Goal: Information Seeking & Learning: Understand process/instructions

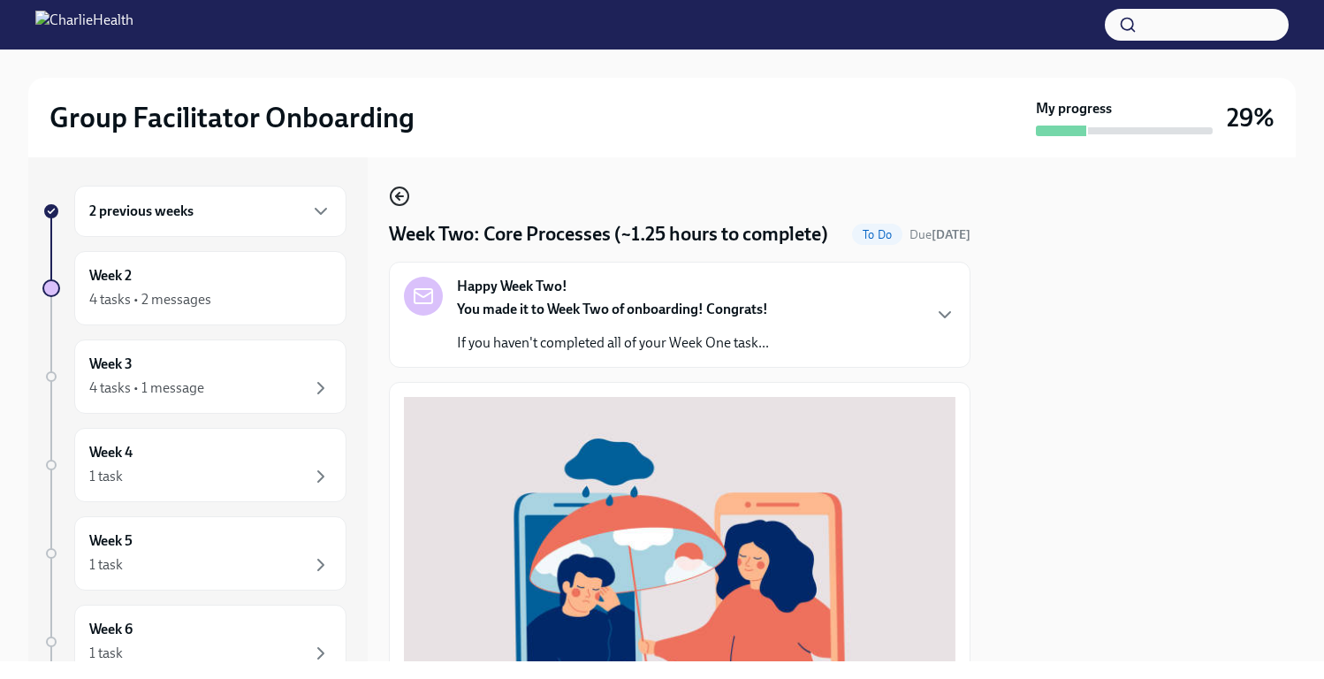
click at [397, 195] on icon "button" at bounding box center [398, 196] width 4 height 7
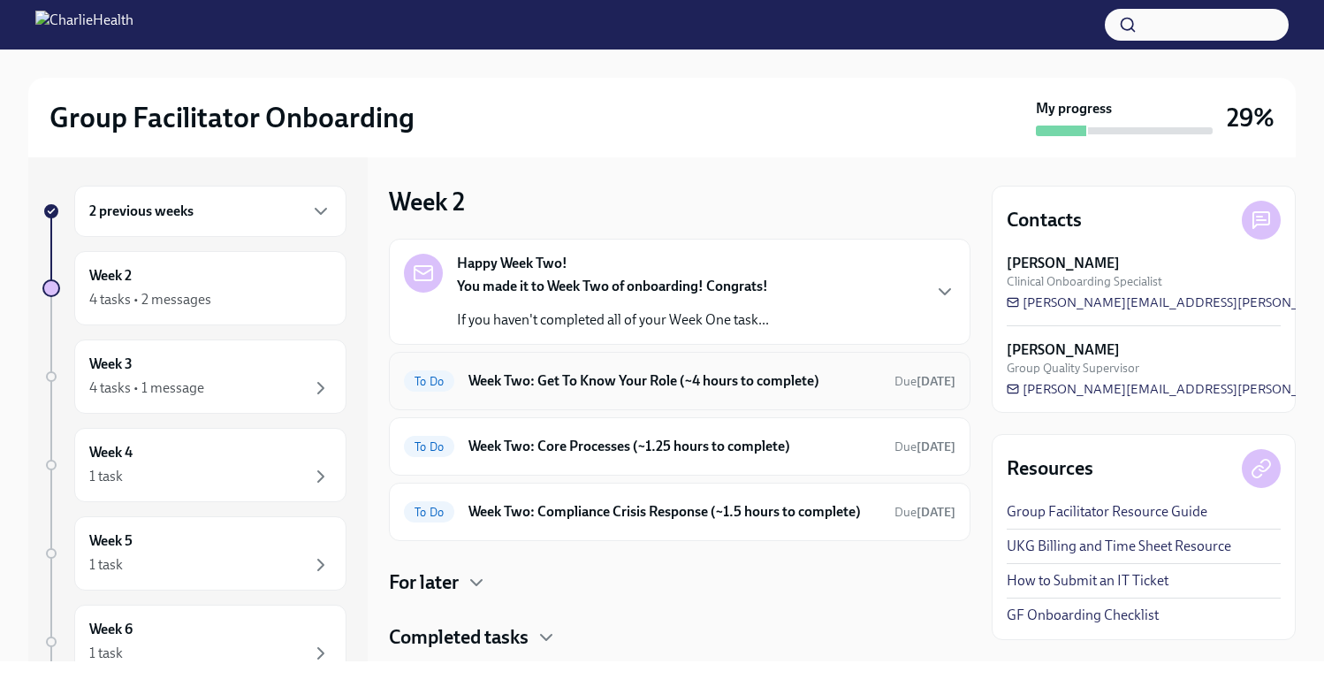
click at [722, 375] on h6 "Week Two: Get To Know Your Role (~4 hours to complete)" at bounding box center [675, 380] width 412 height 19
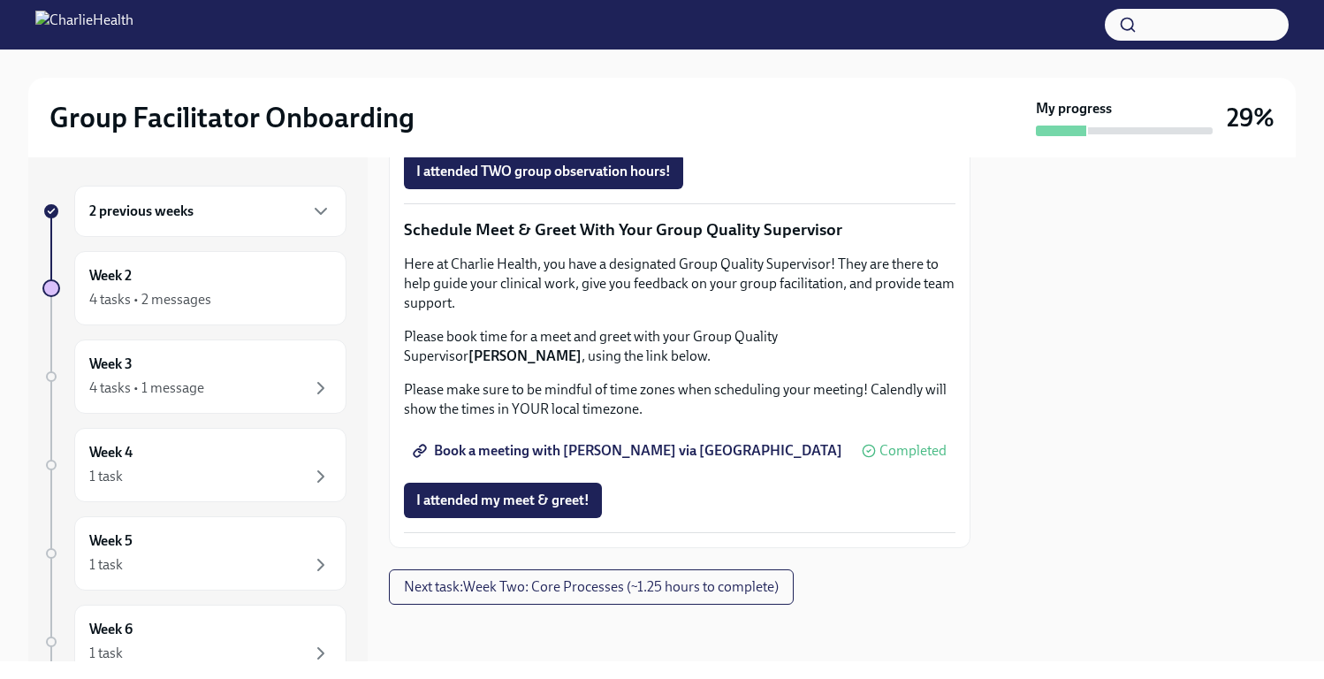
scroll to position [1752, 0]
click at [660, 600] on button "Next task : Week Two: Core Processes (~1.25 hours to complete)" at bounding box center [591, 586] width 405 height 35
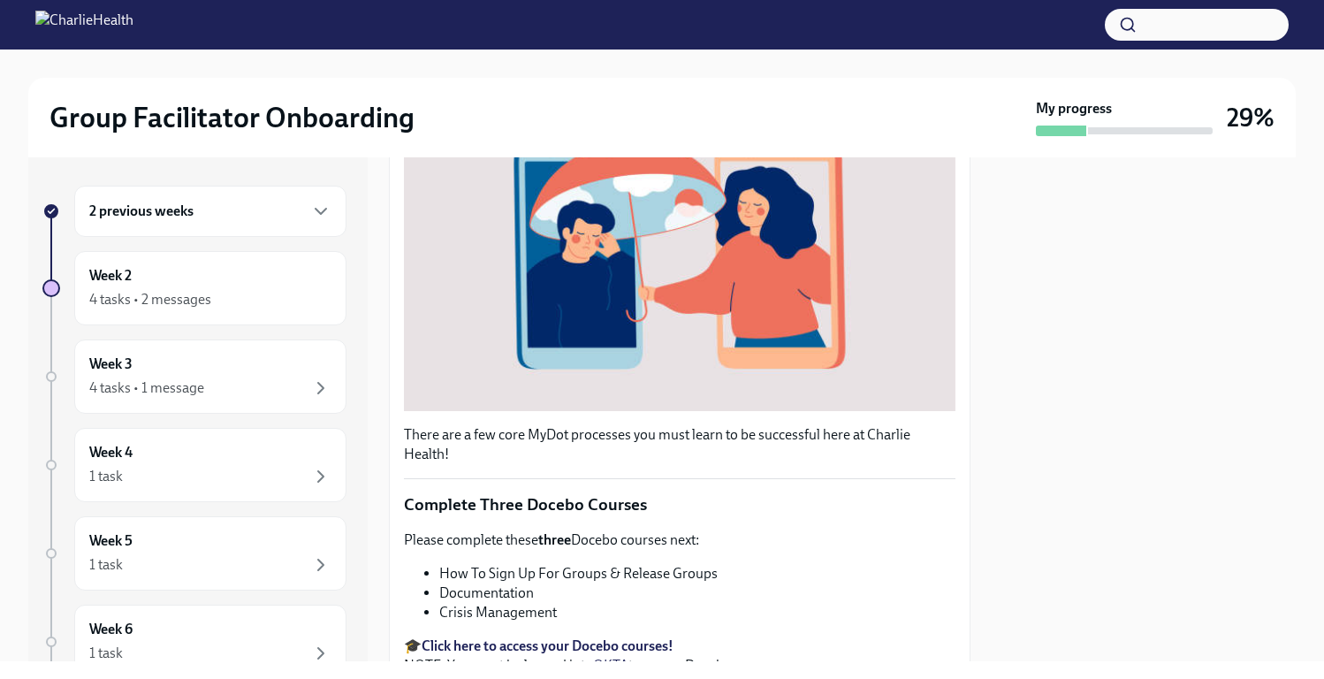
scroll to position [626, 0]
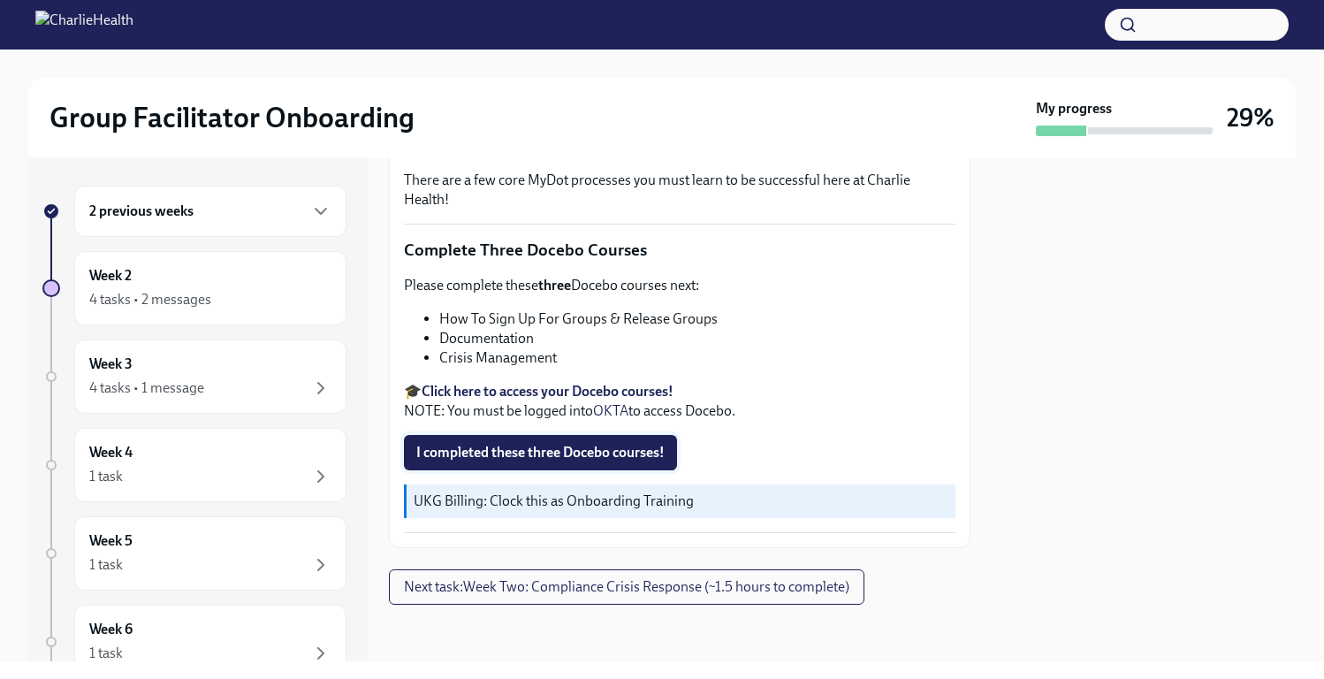
click at [571, 456] on span "I completed these three Docebo courses!" at bounding box center [540, 453] width 248 height 18
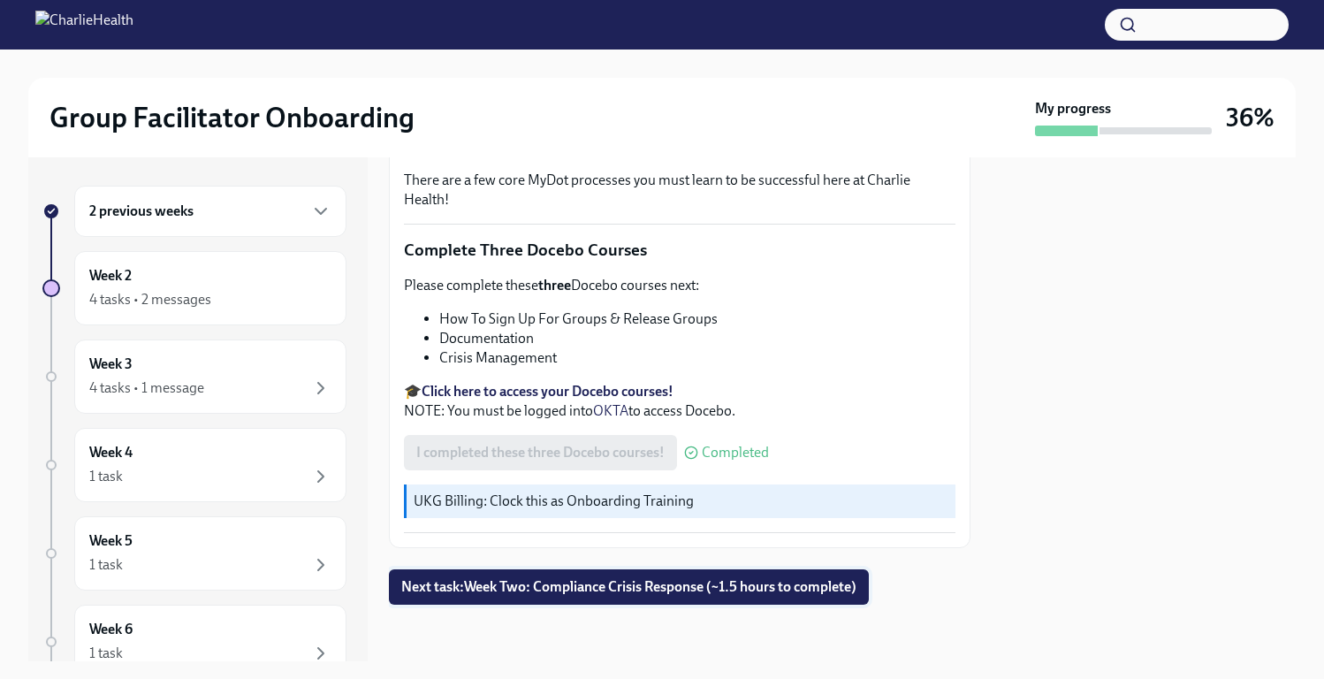
click at [775, 586] on span "Next task : Week Two: Compliance Crisis Response (~1.5 hours to complete)" at bounding box center [628, 587] width 455 height 18
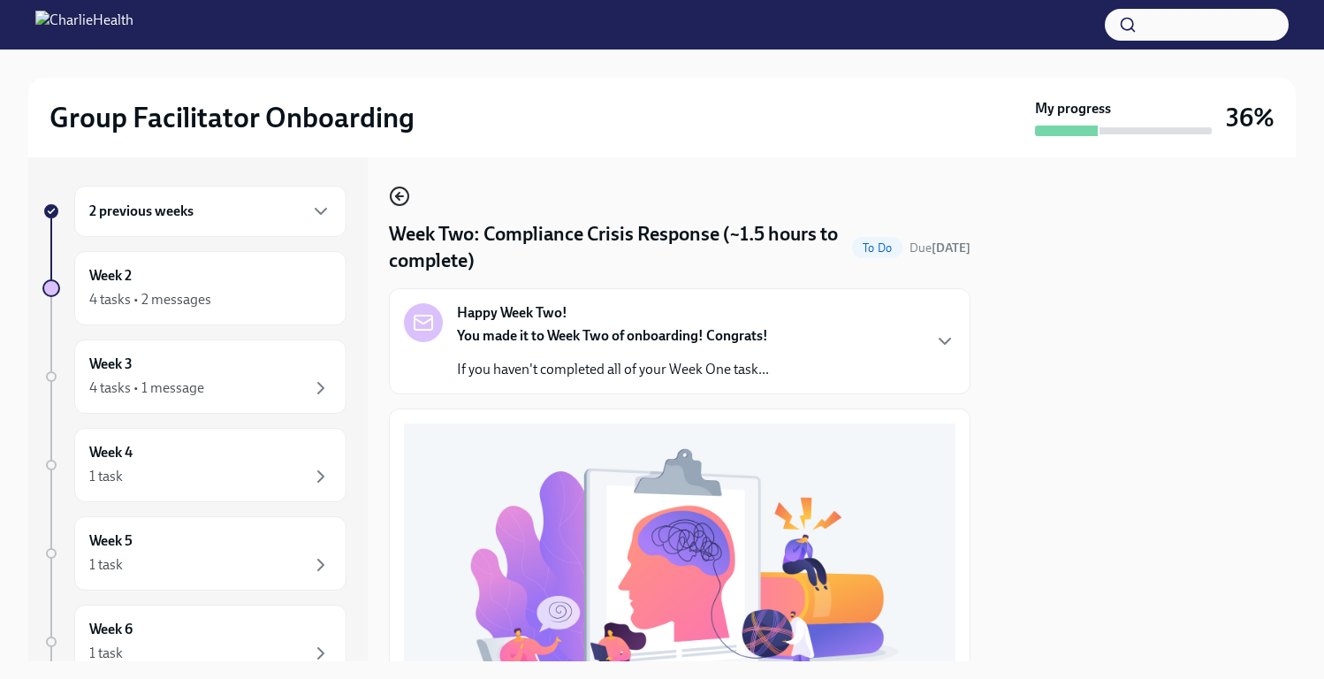
click at [400, 196] on icon "button" at bounding box center [399, 196] width 7 height 0
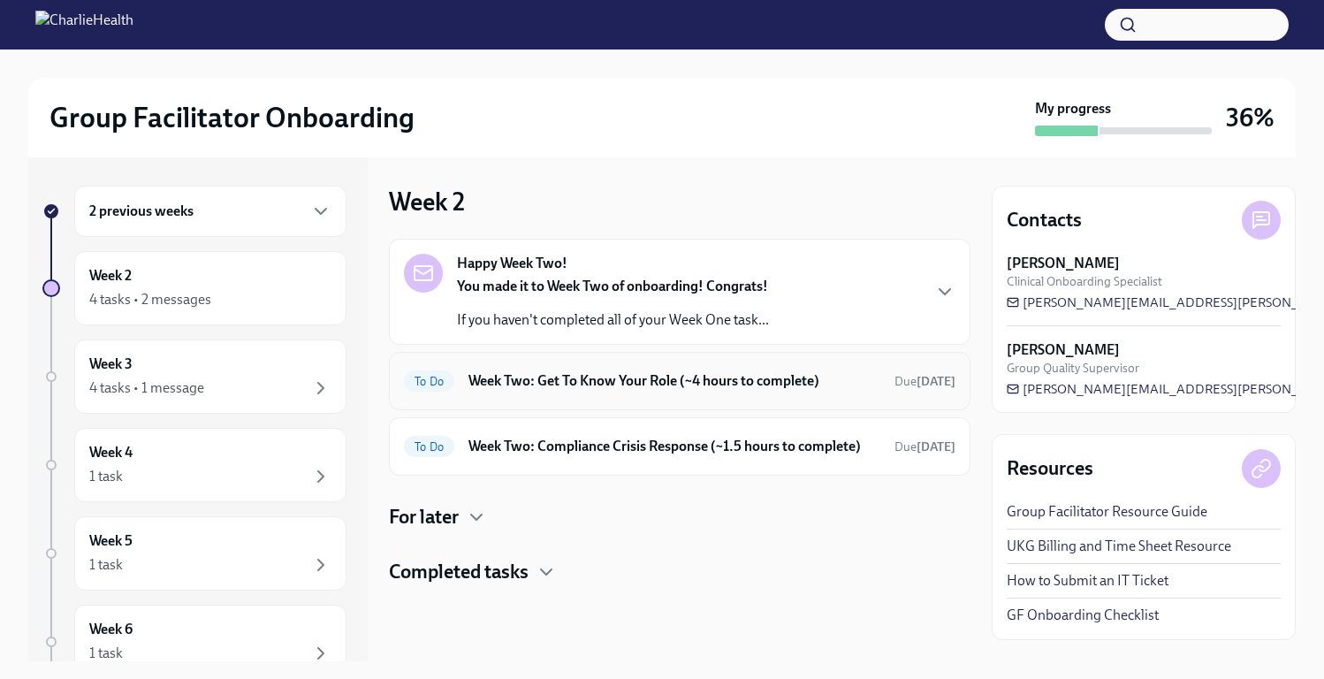
click at [622, 391] on div "To Do Week Two: Get To Know Your Role (~4 hours to complete) Due [DATE]" at bounding box center [680, 381] width 552 height 28
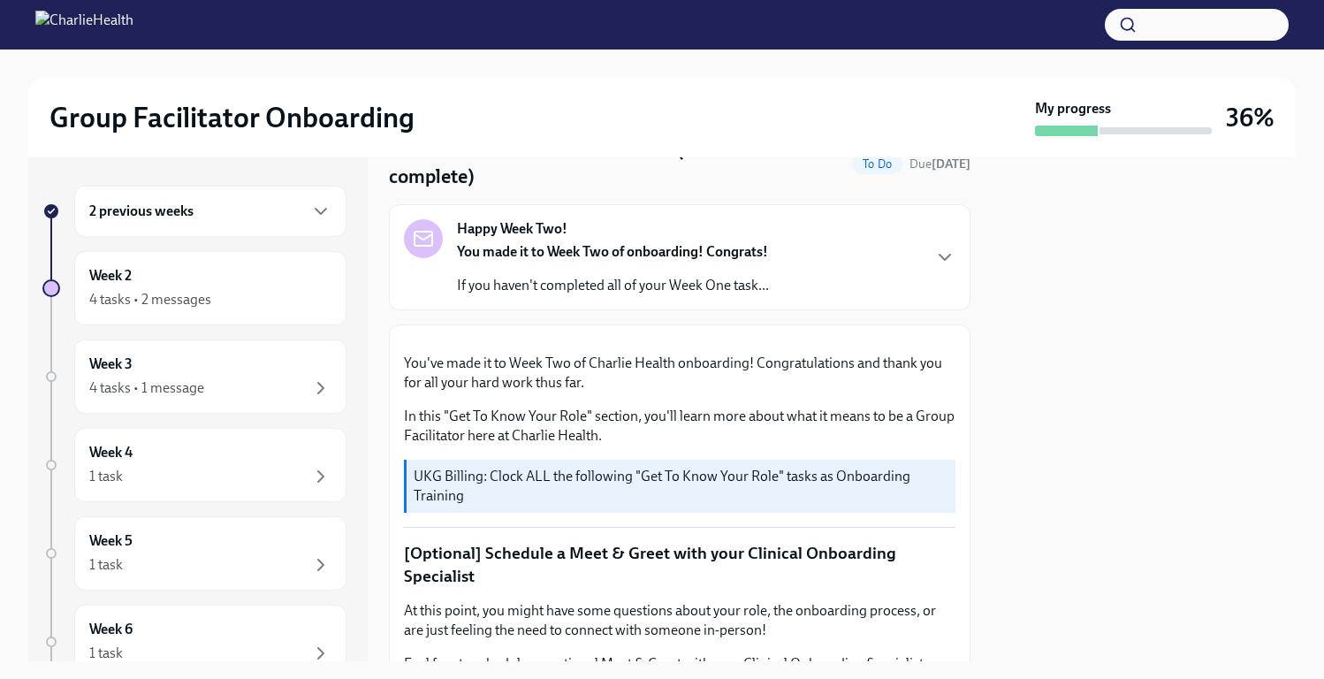
scroll to position [72, 0]
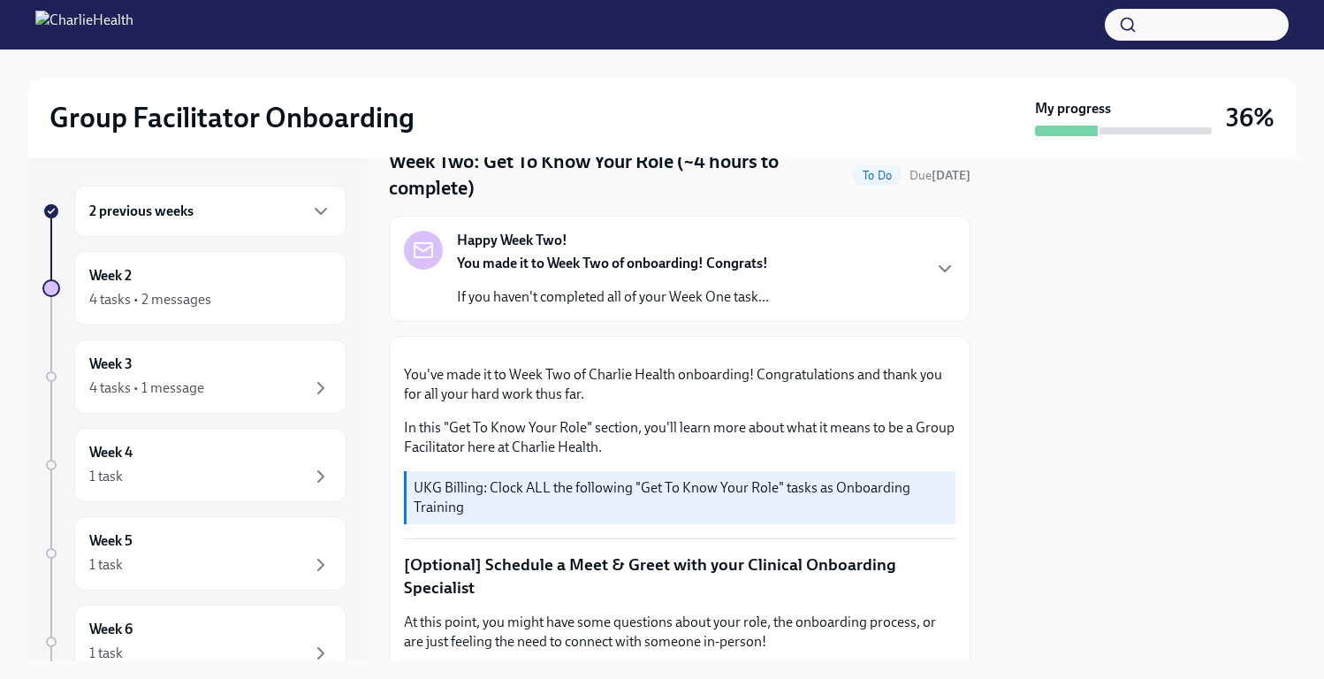
click at [833, 265] on icon "button" at bounding box center [944, 268] width 21 height 21
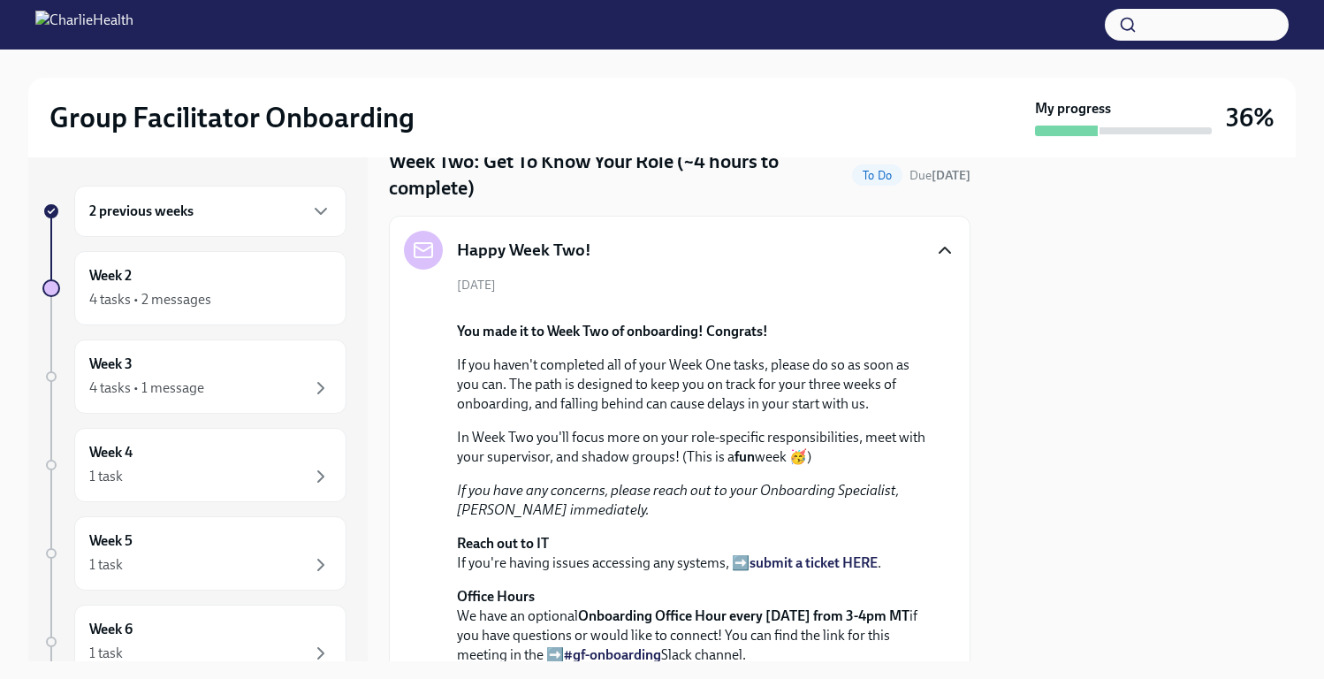
click at [833, 241] on icon "button" at bounding box center [944, 250] width 21 height 21
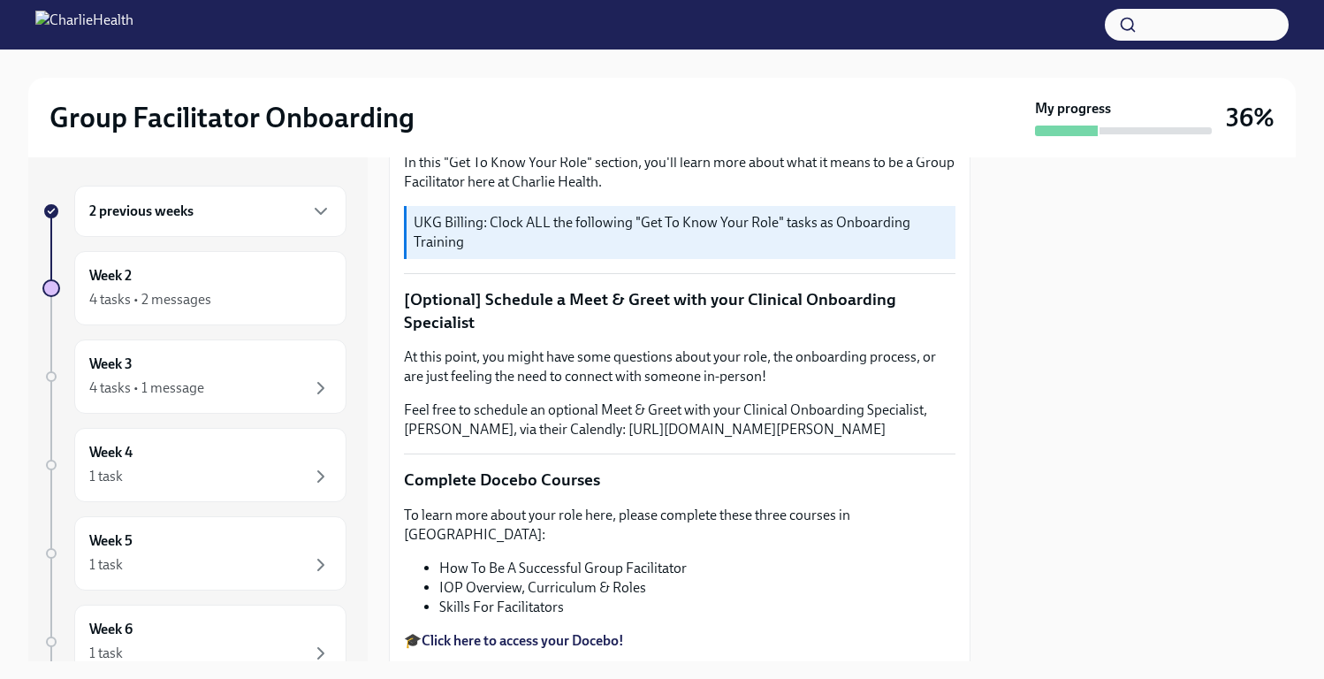
scroll to position [0, 0]
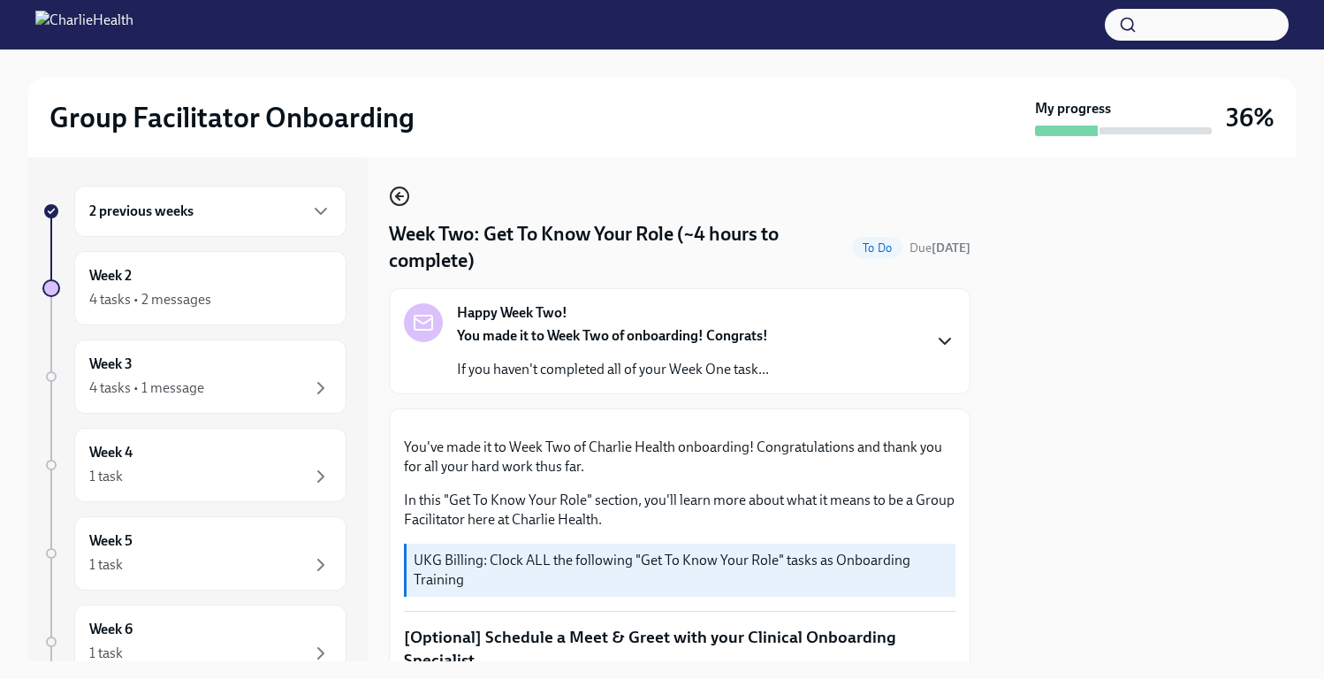
click at [402, 202] on icon "button" at bounding box center [399, 196] width 21 height 21
